Goal: Task Accomplishment & Management: Complete application form

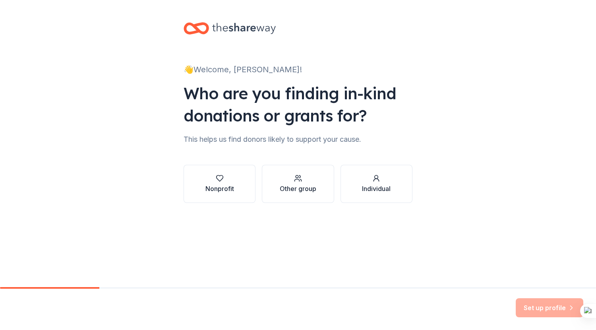
click at [308, 189] on div "Other group" at bounding box center [298, 189] width 37 height 10
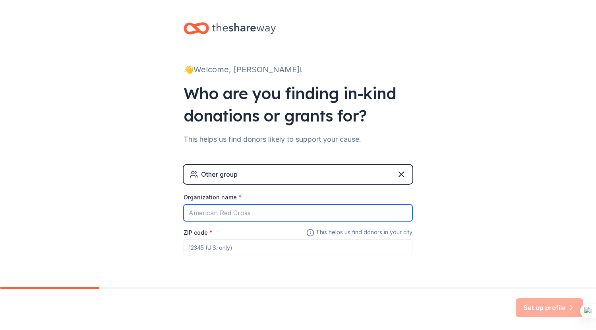
click at [256, 211] on input "Organization name *" at bounding box center [297, 212] width 229 height 17
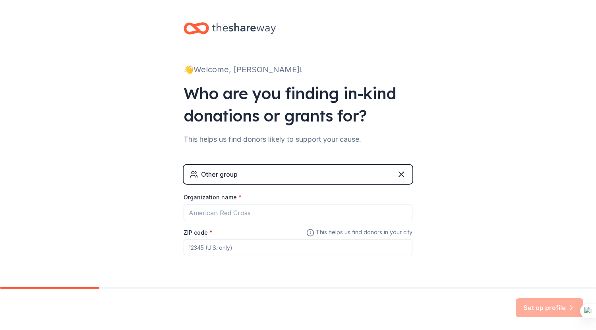
click at [138, 174] on div "👋 Welcome, [PERSON_NAME]! Who are you finding in-kind donations or grants for? …" at bounding box center [298, 154] width 596 height 309
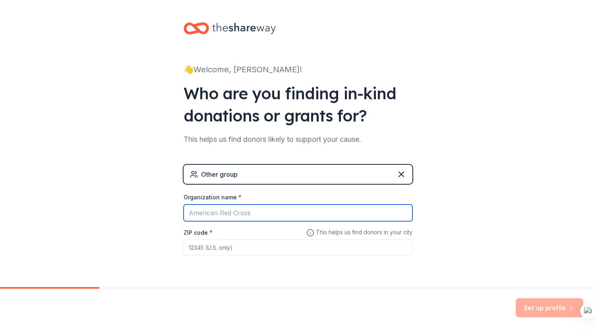
click at [228, 211] on input "Organization name *" at bounding box center [297, 212] width 229 height 17
type input "PCEA [PERSON_NAME]"
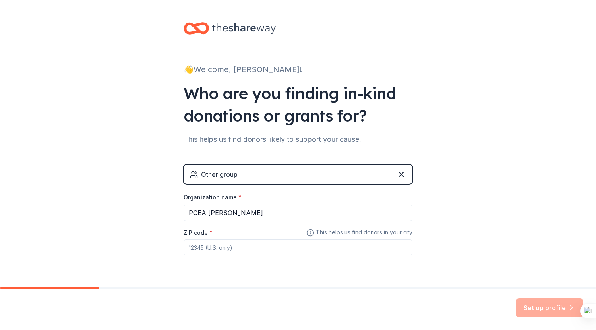
click at [232, 250] on input "ZIP code *" at bounding box center [297, 247] width 229 height 16
click at [308, 232] on icon at bounding box center [310, 233] width 8 height 10
click at [240, 247] on input "ZIP code *" at bounding box center [297, 247] width 229 height 16
type input "d"
click at [240, 247] on input "ZIP code *" at bounding box center [297, 247] width 229 height 16
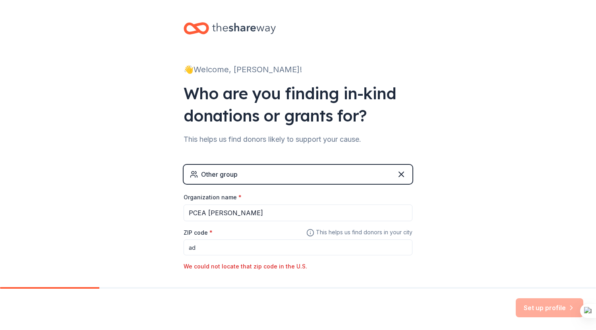
type input "a"
click at [197, 31] on icon at bounding box center [200, 28] width 14 height 9
click at [399, 174] on icon at bounding box center [401, 174] width 5 height 5
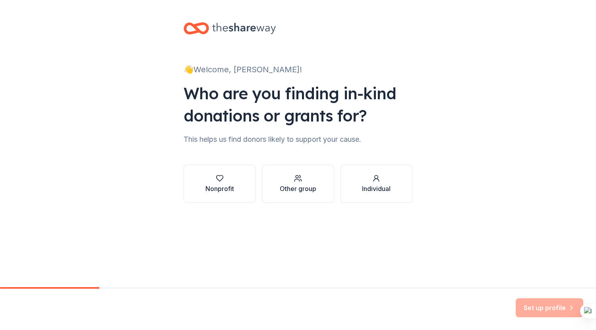
click at [374, 196] on button "Individual" at bounding box center [376, 184] width 72 height 38
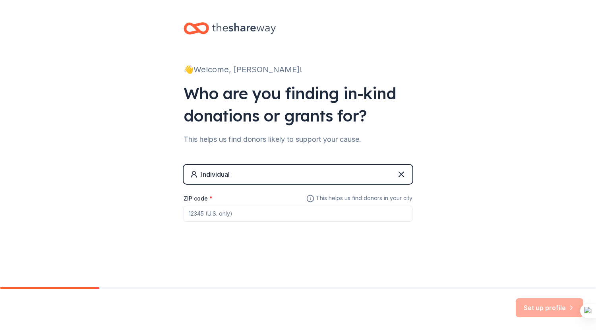
click at [402, 175] on icon at bounding box center [401, 174] width 5 height 5
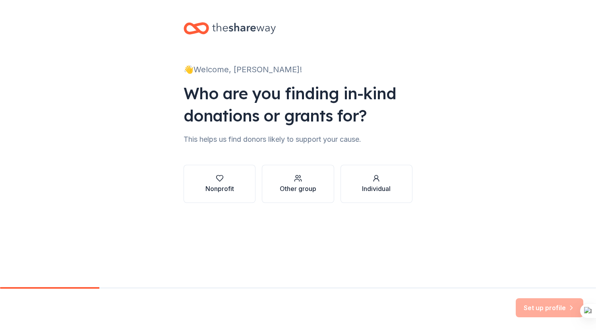
click at [222, 189] on div "Nonprofit" at bounding box center [219, 189] width 29 height 10
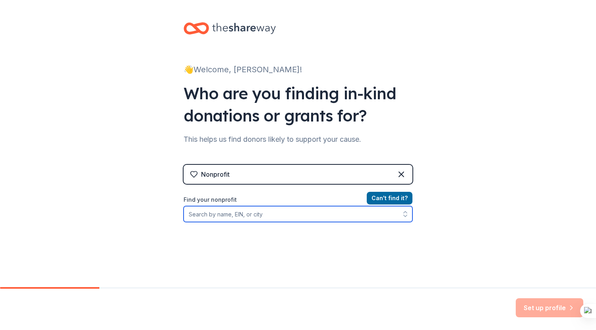
click at [327, 218] on input "Find your nonprofit" at bounding box center [297, 214] width 229 height 16
click at [402, 214] on icon "button" at bounding box center [405, 214] width 8 height 8
click at [263, 218] on input "Find your nonprofit" at bounding box center [297, 214] width 229 height 16
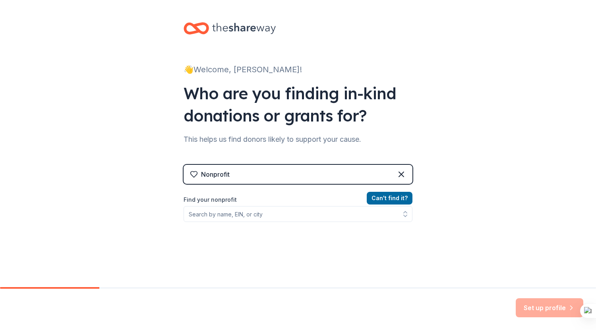
click at [389, 198] on button "Can ' t find it?" at bounding box center [389, 198] width 46 height 13
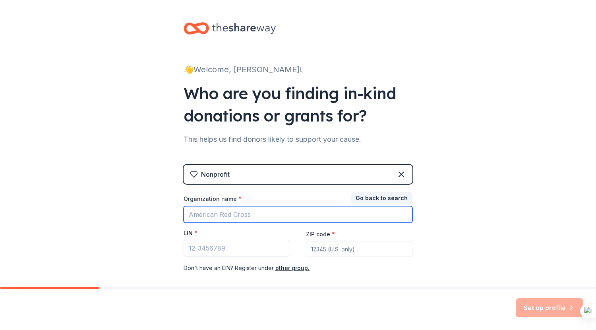
click at [244, 215] on input "Organization name *" at bounding box center [297, 214] width 229 height 17
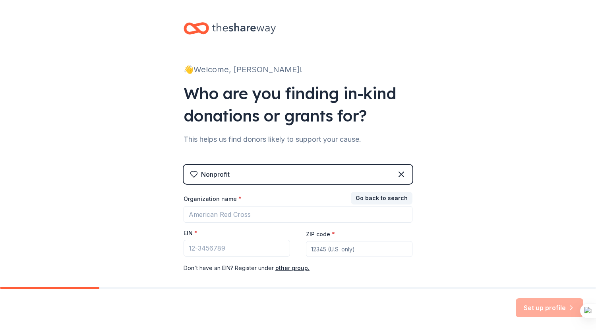
click at [391, 198] on button "Go back to search" at bounding box center [382, 198] width 62 height 13
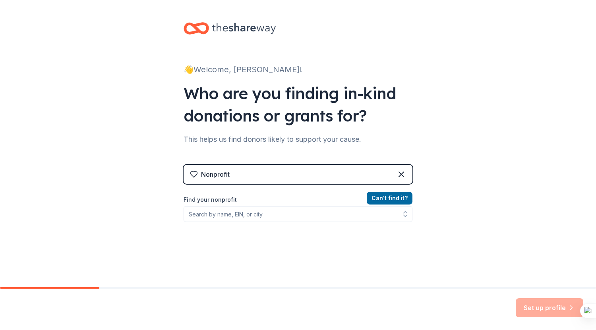
click at [399, 175] on icon at bounding box center [401, 174] width 5 height 5
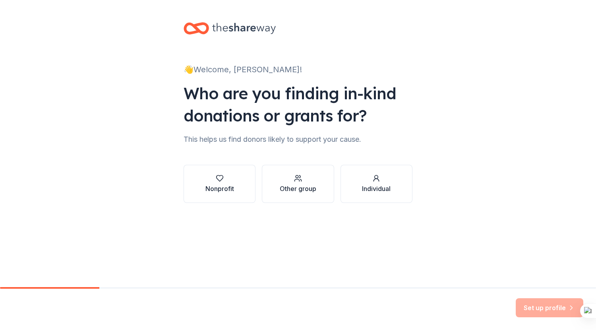
click at [376, 193] on div "Individual" at bounding box center [376, 189] width 29 height 10
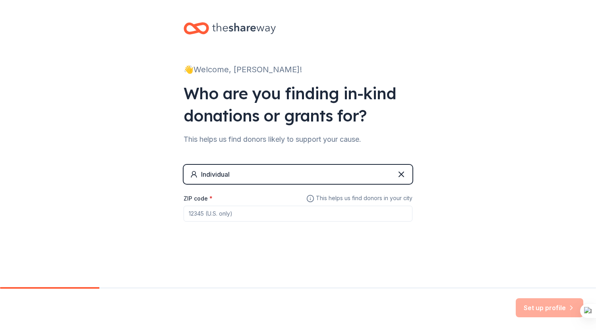
click at [537, 309] on div "Set up profile" at bounding box center [548, 307] width 67 height 19
click at [236, 210] on input "ZIP code *" at bounding box center [297, 214] width 229 height 16
type input "s"
